Goal: Information Seeking & Learning: Check status

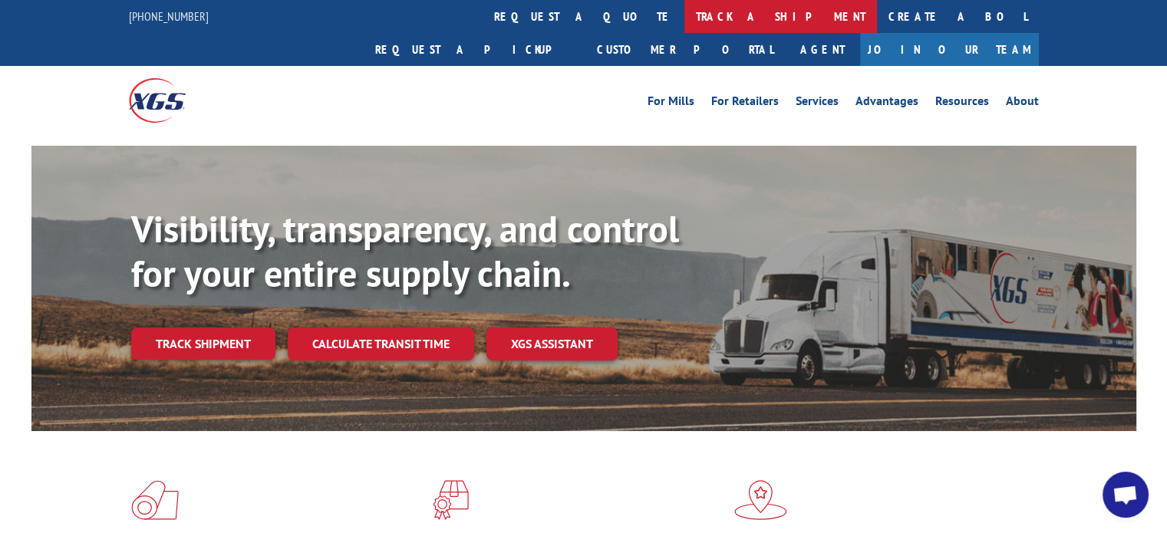
click at [685, 15] on link "track a shipment" at bounding box center [781, 16] width 193 height 33
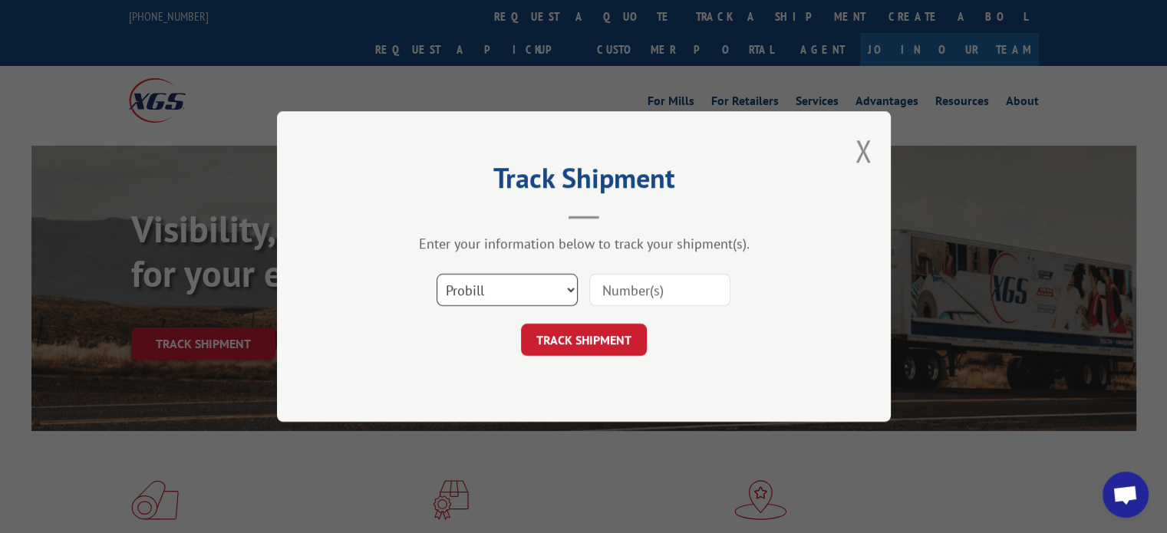
click at [539, 281] on select "Select category... Probill BOL PO" at bounding box center [507, 290] width 141 height 32
select select "bol"
click at [437, 274] on select "Select category... Probill BOL PO" at bounding box center [507, 290] width 141 height 32
click at [644, 289] on input at bounding box center [659, 290] width 141 height 32
type input "644923"
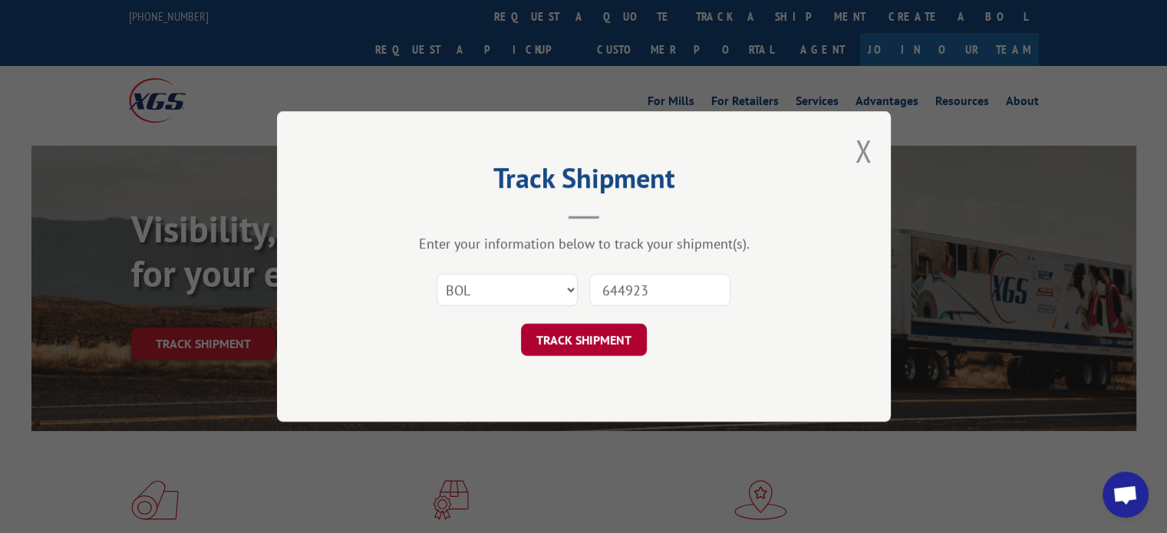
click at [577, 336] on button "TRACK SHIPMENT" at bounding box center [584, 340] width 126 height 32
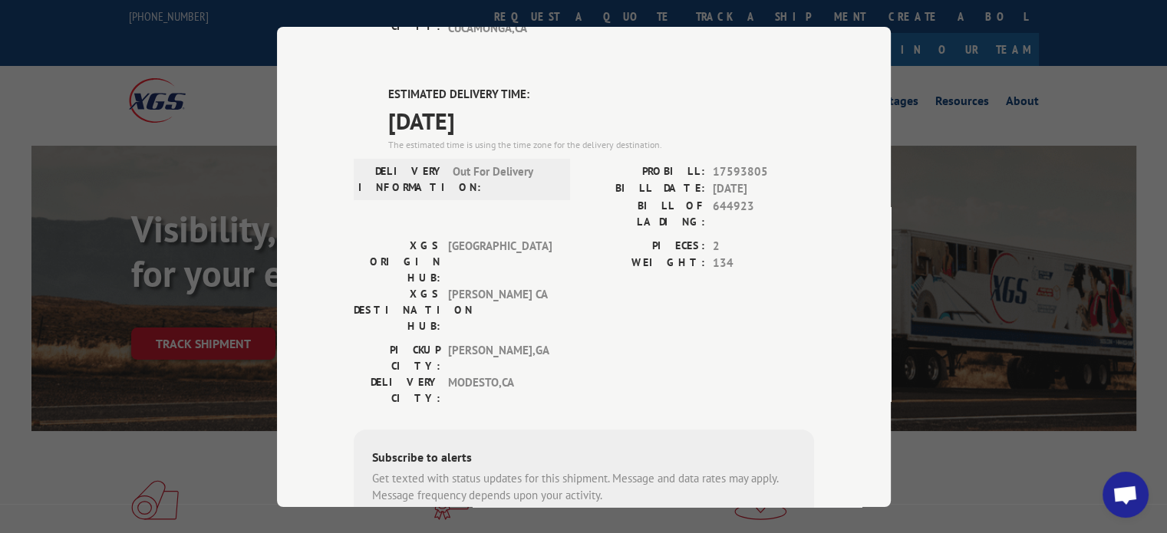
scroll to position [402, 0]
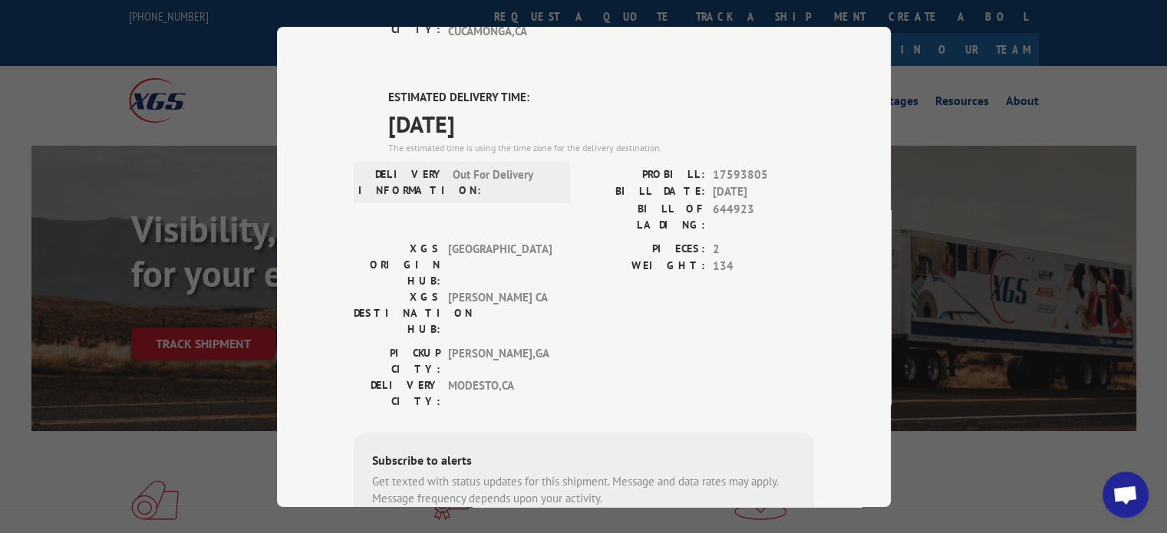
click at [946, 315] on div "Track Shipment DELIVERED DELIVERY INFORMATION: PROBILL: 6951807 BILL DATE: [DAT…" at bounding box center [583, 266] width 1167 height 533
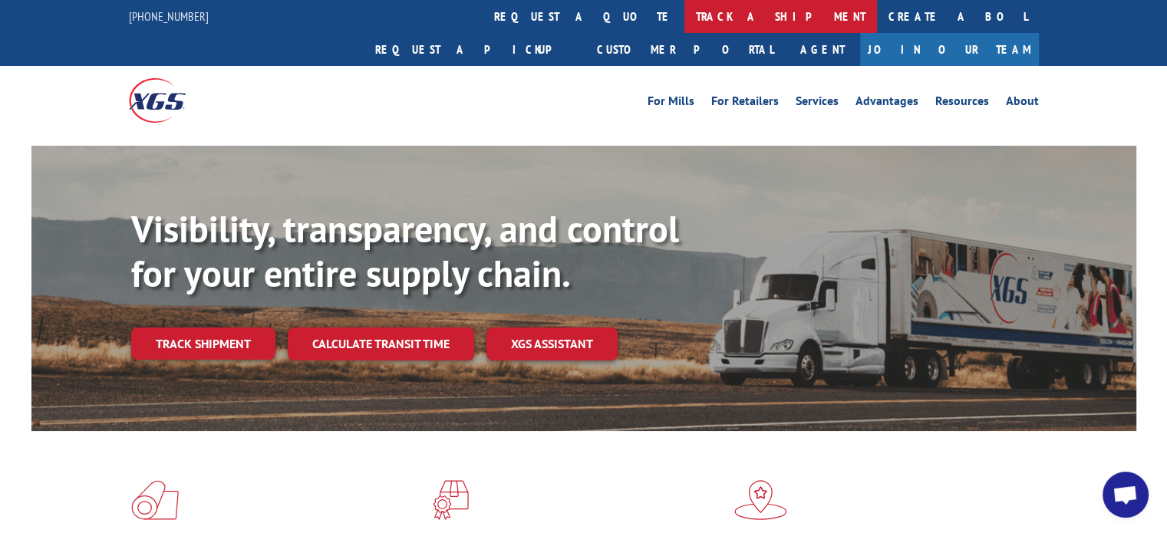
click at [685, 14] on link "track a shipment" at bounding box center [781, 16] width 193 height 33
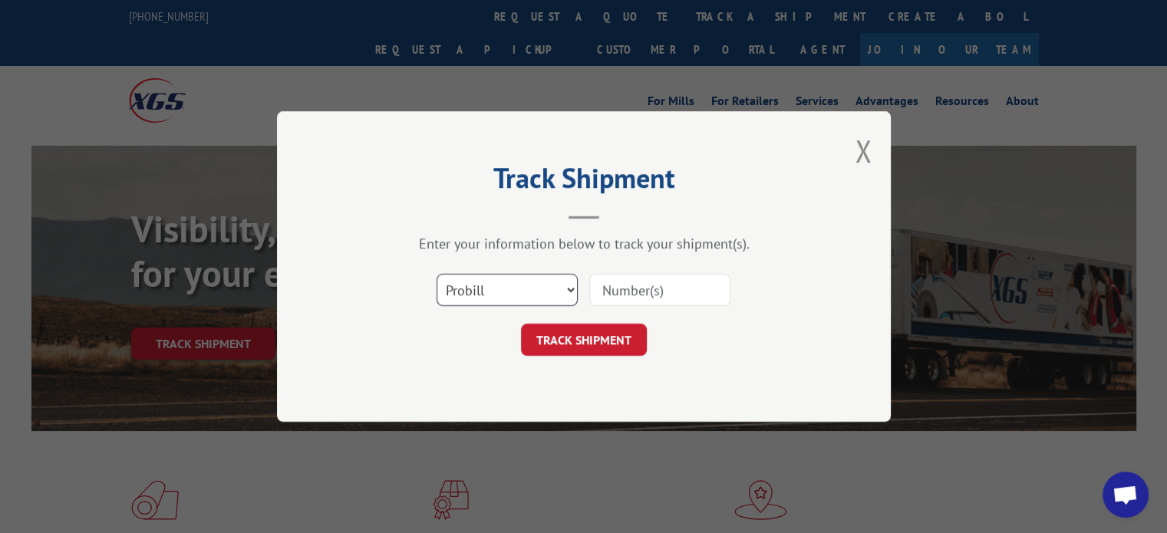
click at [570, 285] on select "Select category... Probill BOL PO" at bounding box center [507, 290] width 141 height 32
select select "bol"
click at [437, 274] on select "Select category... Probill BOL PO" at bounding box center [507, 290] width 141 height 32
click at [632, 286] on input at bounding box center [659, 290] width 141 height 32
type input "645246"
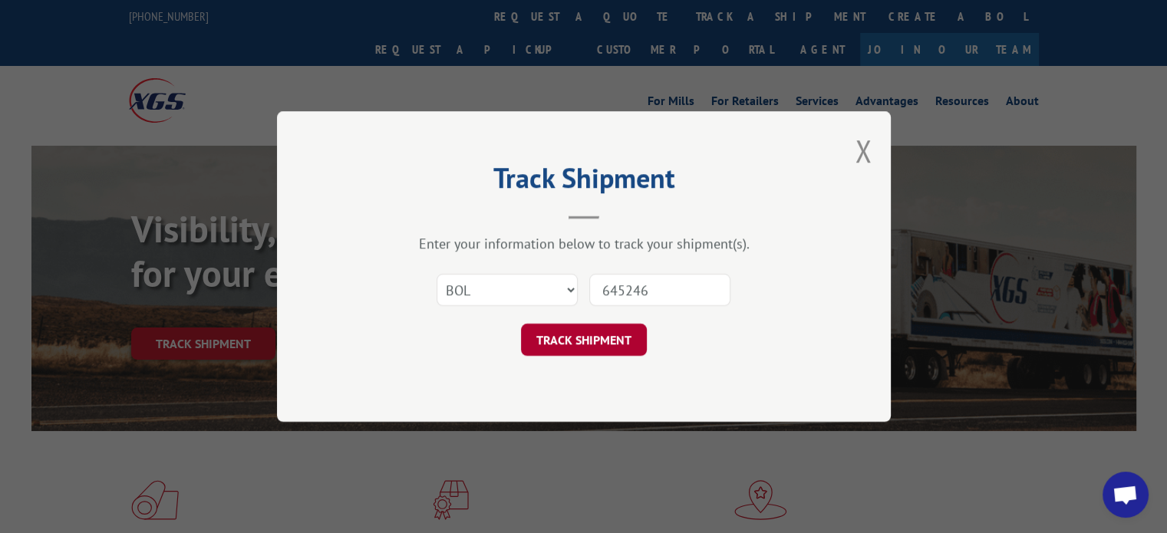
click at [604, 338] on button "TRACK SHIPMENT" at bounding box center [584, 340] width 126 height 32
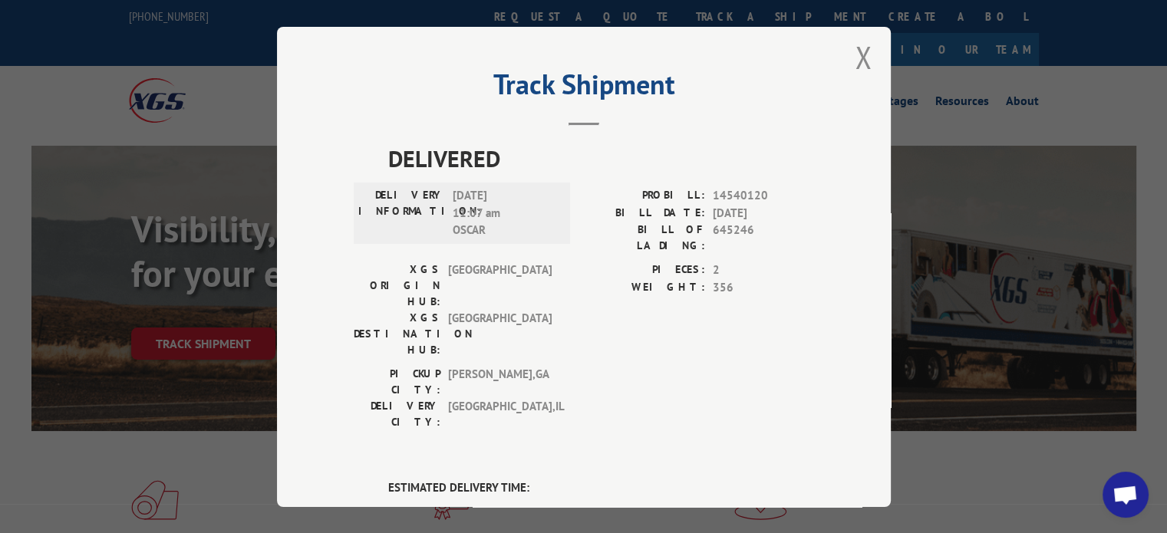
scroll to position [9, 0]
